Goal: Understand process/instructions: Learn how to perform a task or action

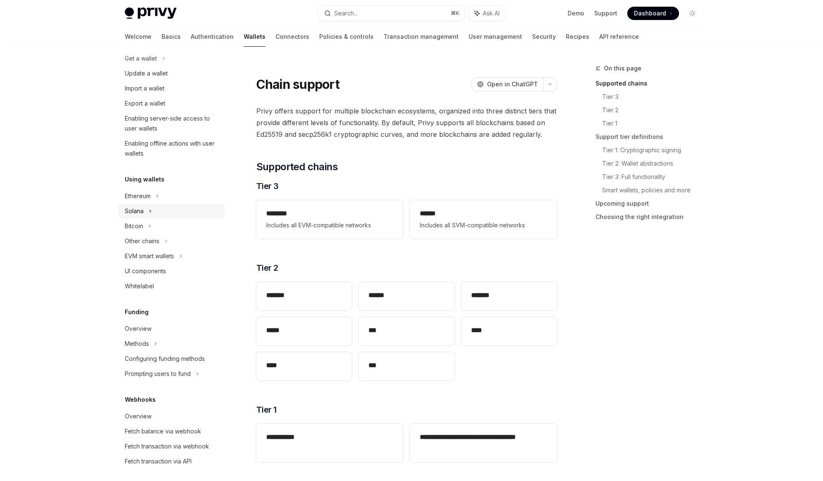
scroll to position [129, 0]
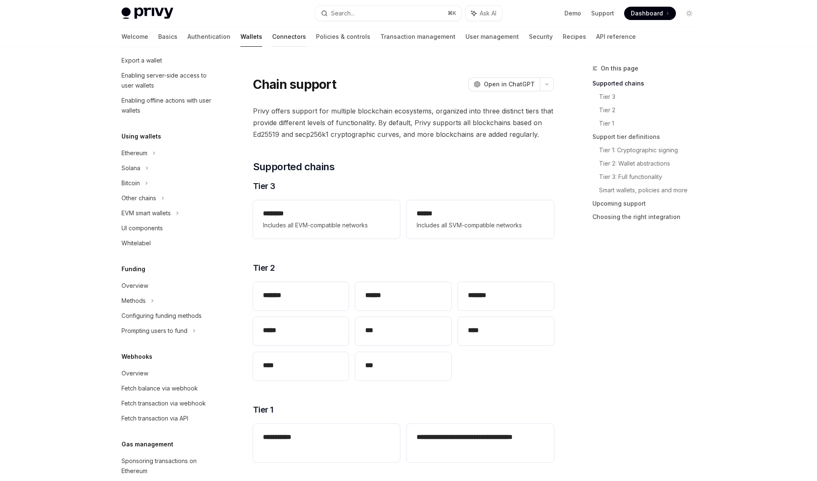
click at [272, 34] on link "Connectors" at bounding box center [289, 37] width 34 height 20
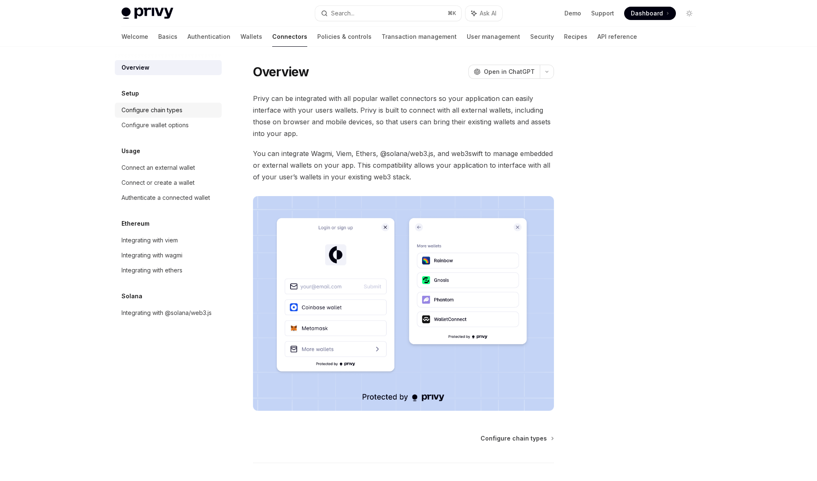
click at [184, 108] on div "Configure chain types" at bounding box center [168, 110] width 95 height 10
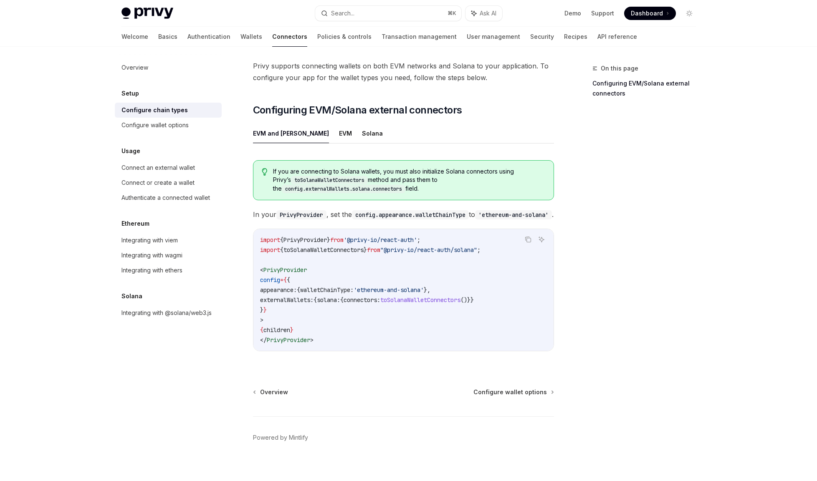
scroll to position [64, 0]
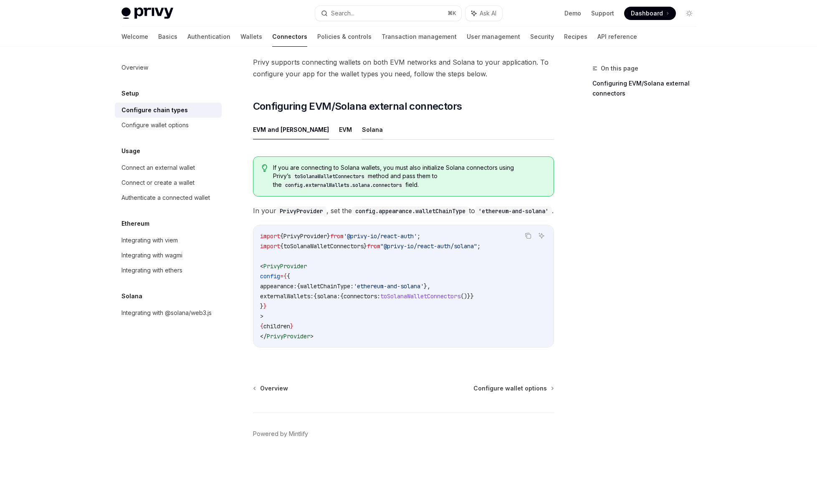
click at [362, 120] on button "Solana" at bounding box center [372, 130] width 21 height 20
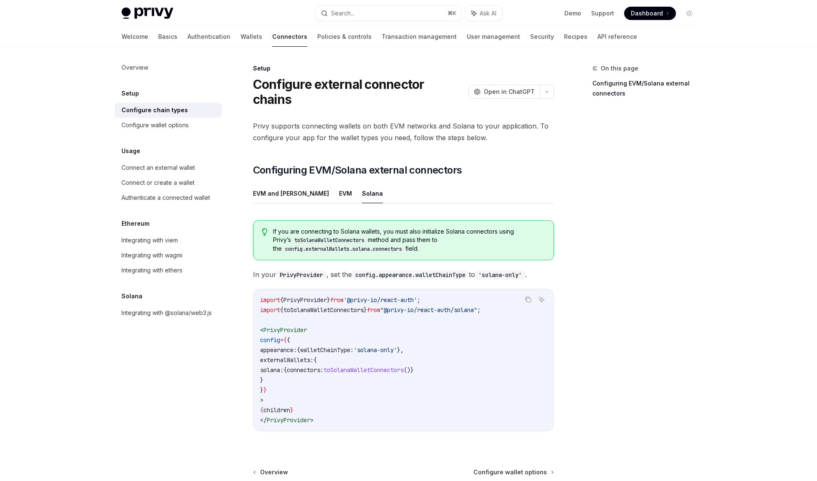
type textarea "*"
